Goal: Transaction & Acquisition: Purchase product/service

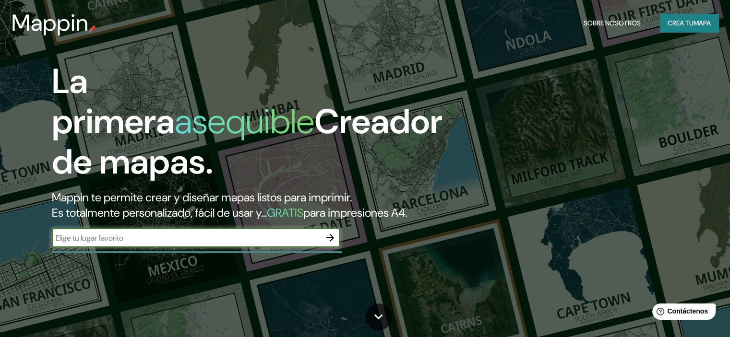
click at [202, 221] on h2 "Mappin te permite crear y diseñar mapas listos para imprimir. Es totalmente per…" at bounding box center [234, 205] width 365 height 31
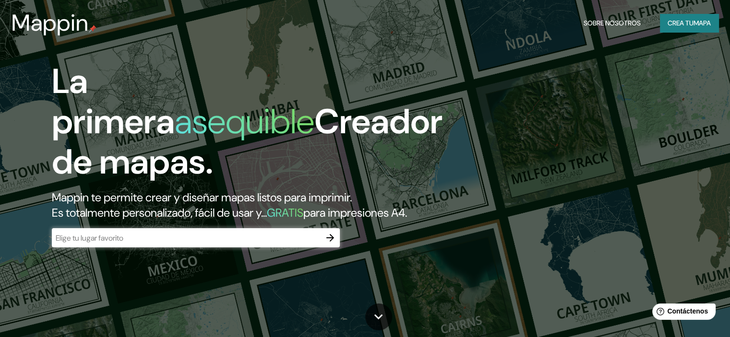
click at [202, 243] on div "La primera asequible Creador de mapas. Mappin te permite crear y diseñar mapas …" at bounding box center [234, 159] width 438 height 196
click at [204, 244] on input "text" at bounding box center [186, 238] width 269 height 11
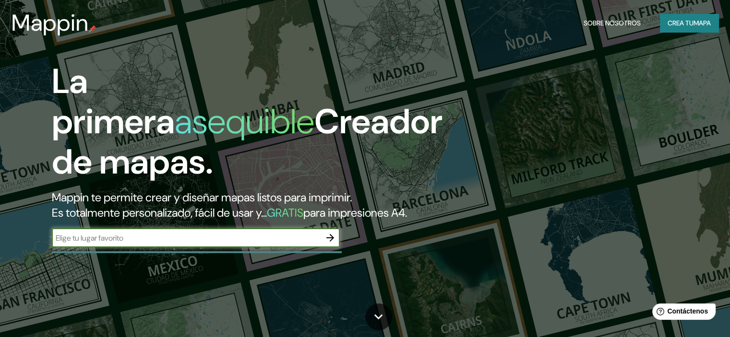
click at [204, 244] on input "text" at bounding box center [186, 238] width 269 height 11
type input "h"
click at [325, 244] on icon "button" at bounding box center [330, 238] width 12 height 12
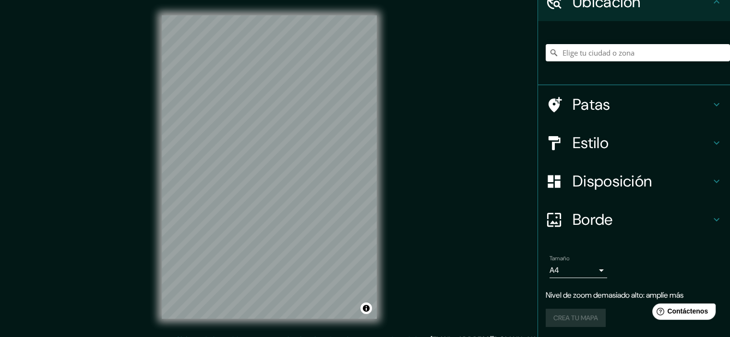
scroll to position [48, 0]
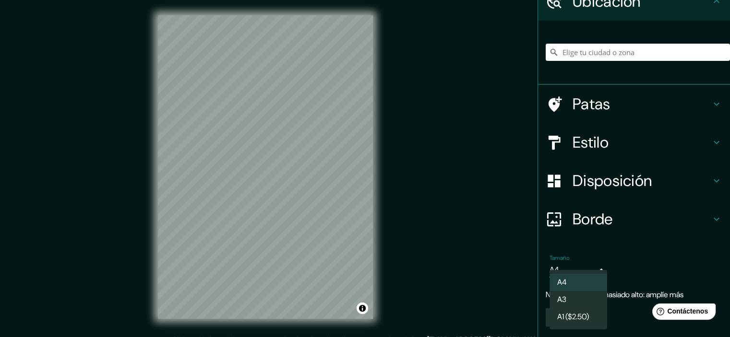
click at [590, 271] on body "Mappin Ubicación Patas Estilo Disposición Borde Elige un borde. Consejo : puede…" at bounding box center [365, 168] width 730 height 337
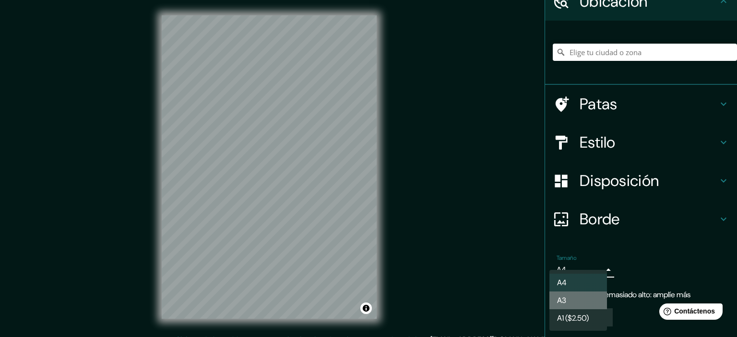
click at [564, 307] on li "A3" at bounding box center [578, 301] width 58 height 18
type input "a4"
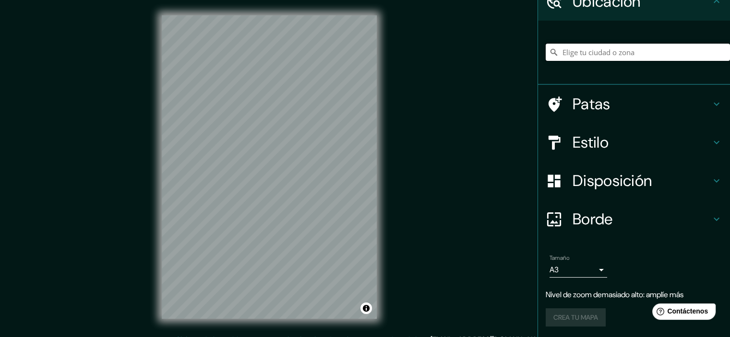
click at [589, 55] on input "Elige tu ciudad o zona" at bounding box center [638, 52] width 184 height 17
drag, startPoint x: 625, startPoint y: 55, endPoint x: 490, endPoint y: 52, distance: 134.4
click at [490, 52] on div "Mappin Ubicación [GEOGRAPHIC_DATA] Patas Estilo Disposición Borde Elige un bord…" at bounding box center [365, 175] width 730 height 350
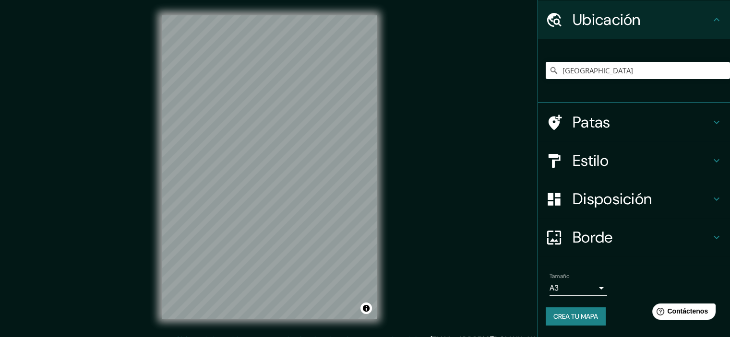
scroll to position [29, 0]
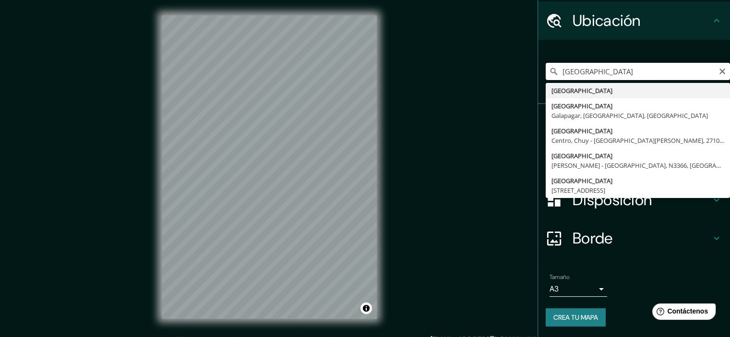
drag, startPoint x: 596, startPoint y: 70, endPoint x: 515, endPoint y: 71, distance: 81.1
click at [515, 71] on div "Mappin Ubicación [GEOGRAPHIC_DATA] [GEOGRAPHIC_DATA] [GEOGRAPHIC_DATA] [GEOGRAP…" at bounding box center [365, 175] width 730 height 350
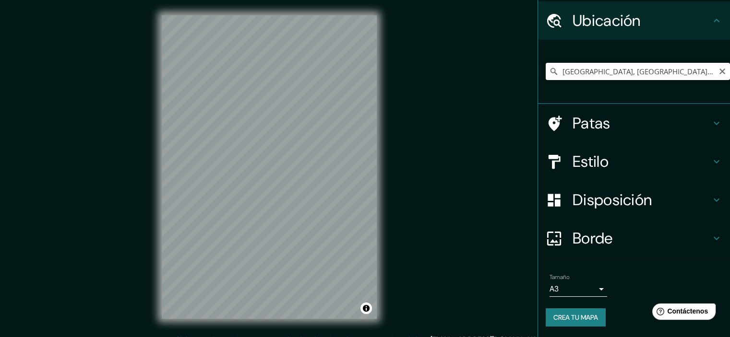
click at [590, 68] on input "[GEOGRAPHIC_DATA], [GEOGRAPHIC_DATA], [GEOGRAPHIC_DATA]" at bounding box center [638, 71] width 184 height 17
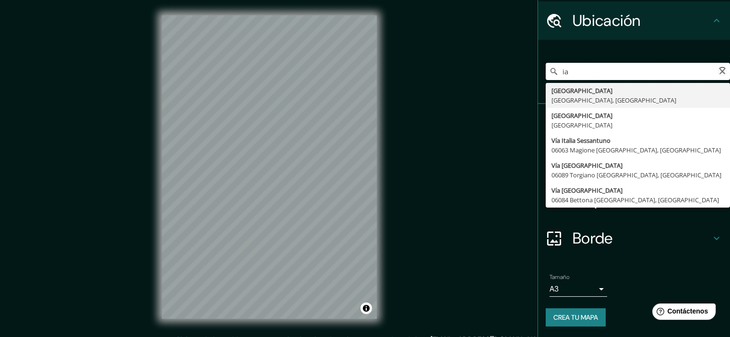
type input "a"
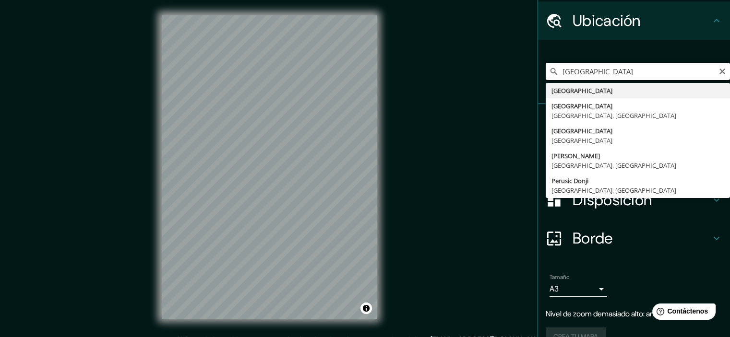
click at [597, 67] on input "[GEOGRAPHIC_DATA]" at bounding box center [638, 71] width 184 height 17
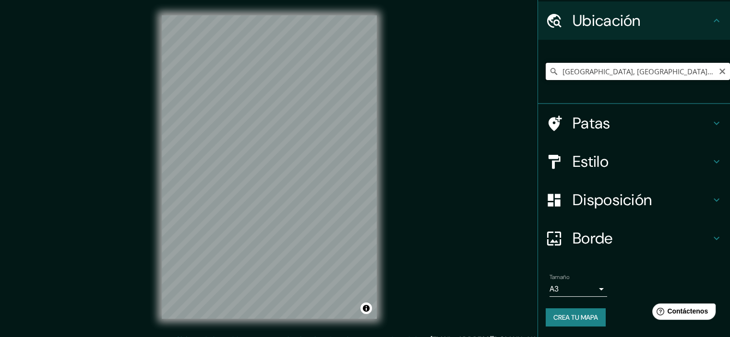
click at [583, 71] on input "[GEOGRAPHIC_DATA], [GEOGRAPHIC_DATA], [GEOGRAPHIC_DATA]" at bounding box center [638, 71] width 184 height 17
drag, startPoint x: 620, startPoint y: 71, endPoint x: 523, endPoint y: 79, distance: 97.7
click at [523, 78] on div "Mappin Ubicación [GEOGRAPHIC_DATA] [GEOGRAPHIC_DATA] [GEOGRAPHIC_DATA] [GEOGRAP…" at bounding box center [365, 175] width 730 height 350
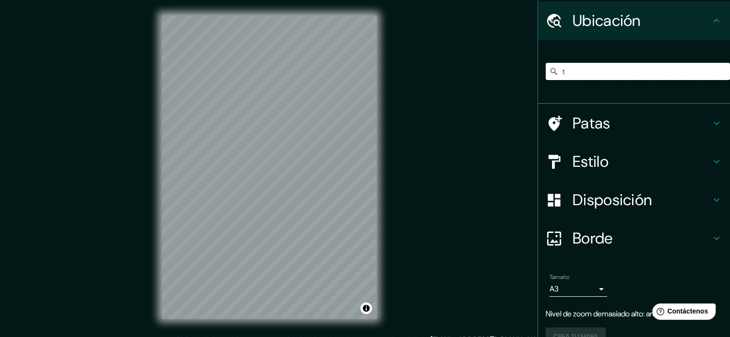
drag, startPoint x: 587, startPoint y: 69, endPoint x: 534, endPoint y: 65, distance: 53.9
click at [538, 65] on div "t" at bounding box center [634, 72] width 192 height 64
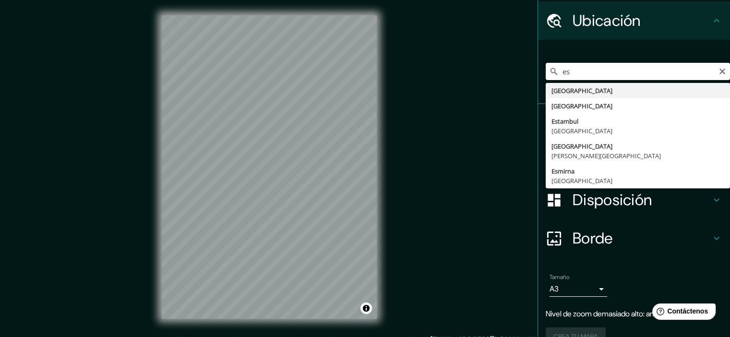
type input "e"
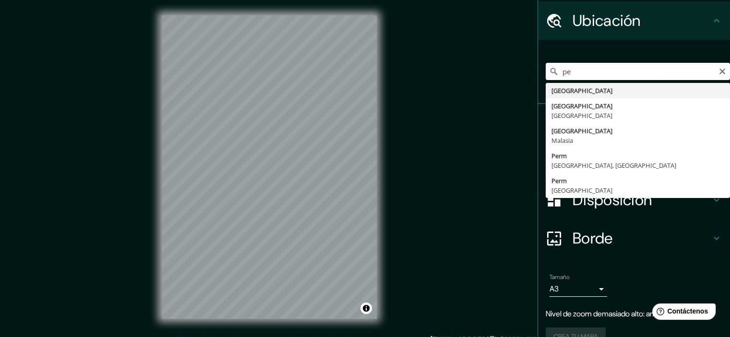
type input "p"
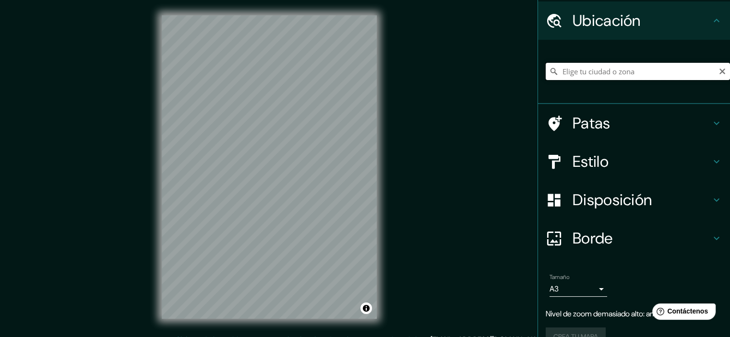
type input "p"
type input "e"
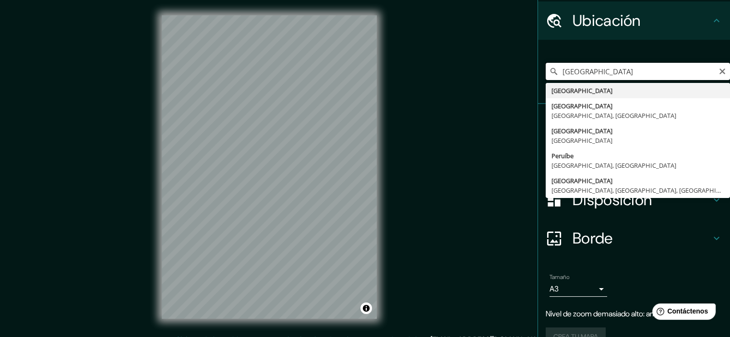
click at [595, 78] on input "[GEOGRAPHIC_DATA]" at bounding box center [638, 71] width 184 height 17
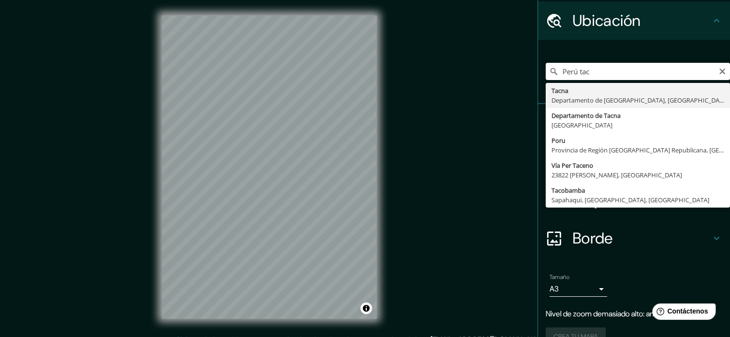
drag, startPoint x: 595, startPoint y: 71, endPoint x: 547, endPoint y: 71, distance: 48.5
click at [547, 71] on div "[GEOGRAPHIC_DATA] tac Tacna [GEOGRAPHIC_DATA], [GEOGRAPHIC_DATA] Departamento d…" at bounding box center [638, 71] width 184 height 17
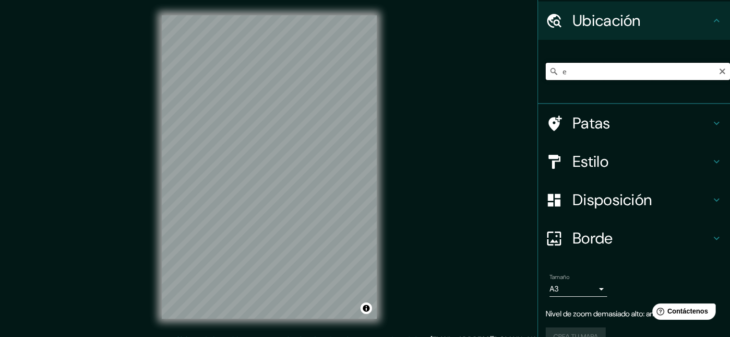
drag, startPoint x: 541, startPoint y: 71, endPoint x: 531, endPoint y: 71, distance: 10.1
click at [538, 71] on div "e" at bounding box center [634, 72] width 192 height 64
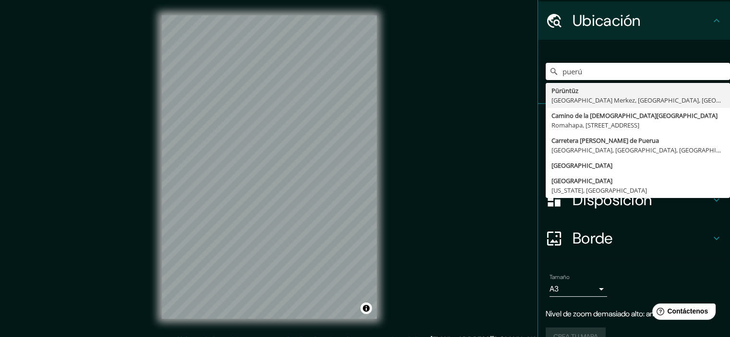
drag, startPoint x: 583, startPoint y: 73, endPoint x: 503, endPoint y: 67, distance: 80.4
click at [503, 67] on div "Mappin Ubicación puerú Pürüntüz [GEOGRAPHIC_DATA] Merkez, [GEOGRAPHIC_DATA], [G…" at bounding box center [365, 175] width 730 height 350
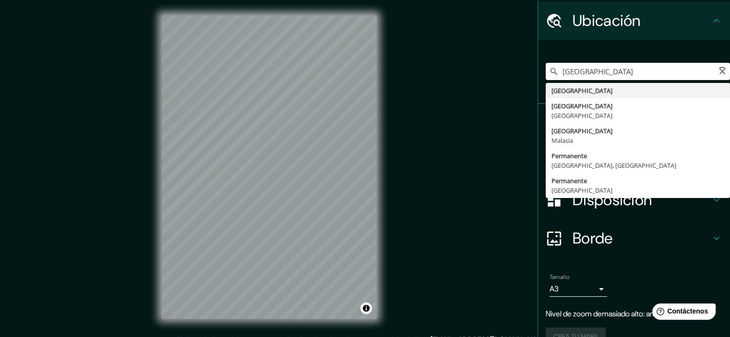
type input "[GEOGRAPHIC_DATA]"
